Goal: Transaction & Acquisition: Subscribe to service/newsletter

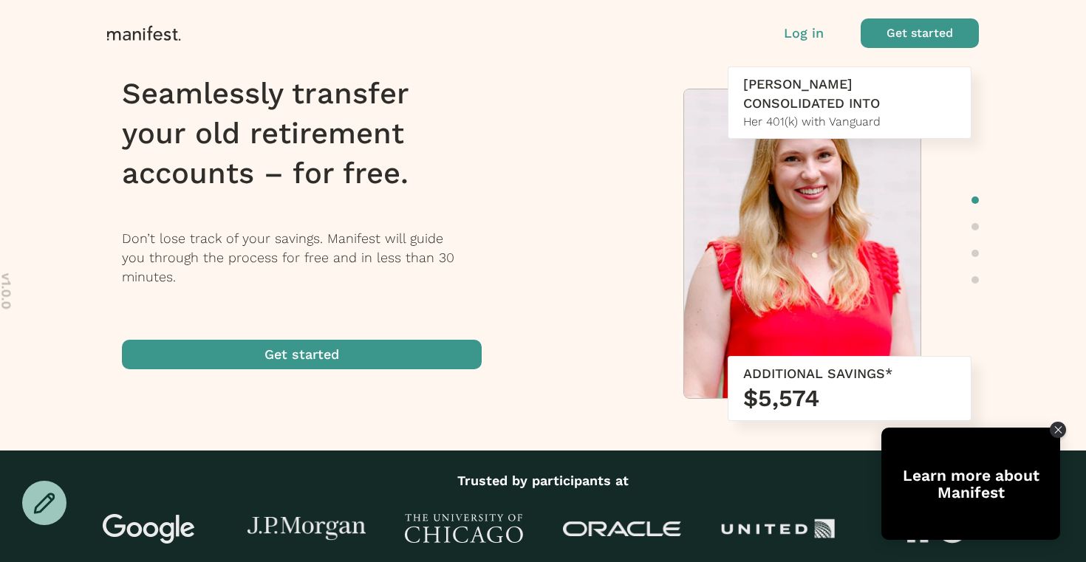
click at [898, 29] on span "button" at bounding box center [919, 33] width 118 height 30
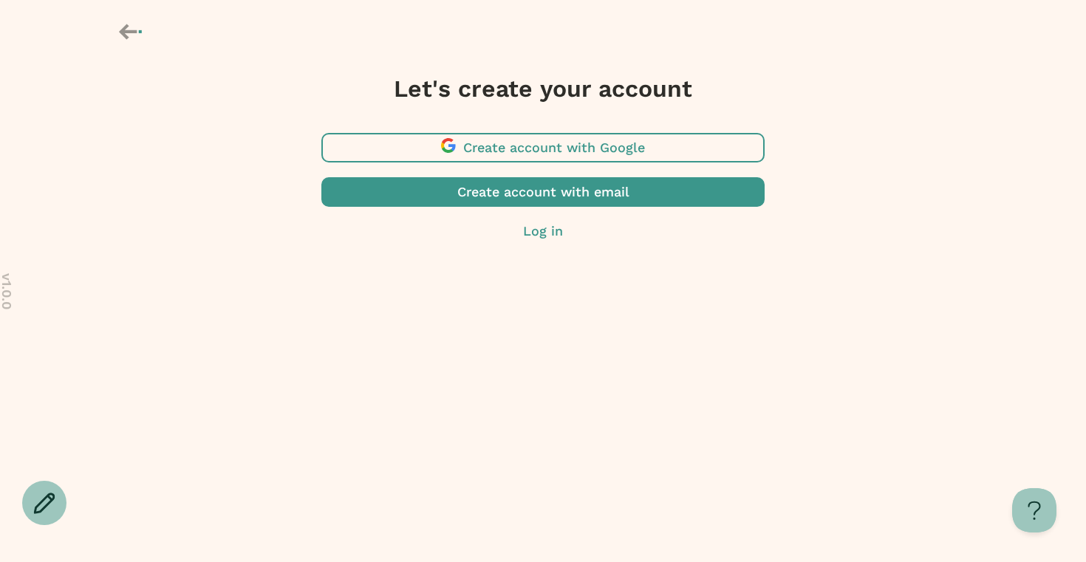
click at [558, 148] on span "button" at bounding box center [542, 148] width 443 height 30
